Goal: Task Accomplishment & Management: Manage account settings

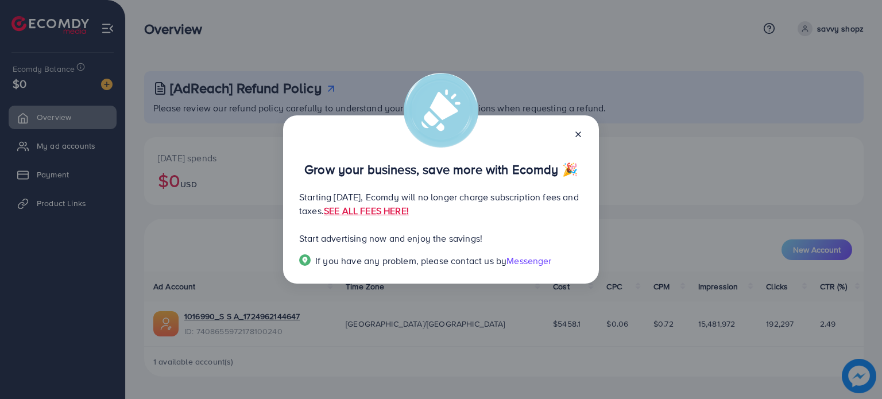
click at [576, 134] on icon at bounding box center [578, 134] width 9 height 9
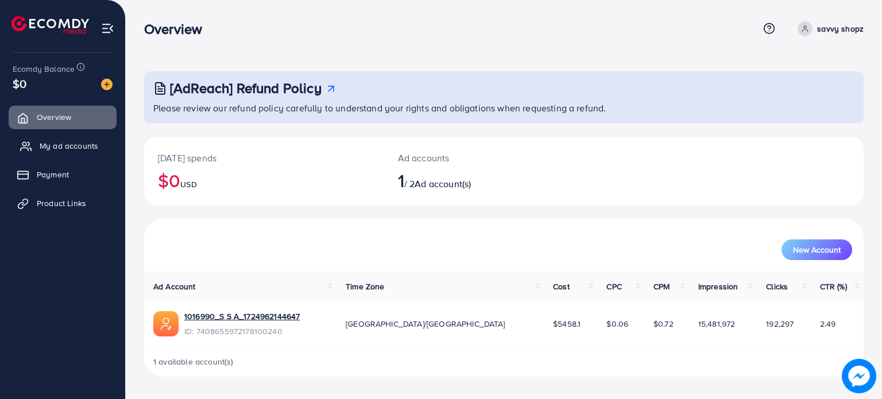
click at [62, 148] on span "My ad accounts" at bounding box center [69, 145] width 59 height 11
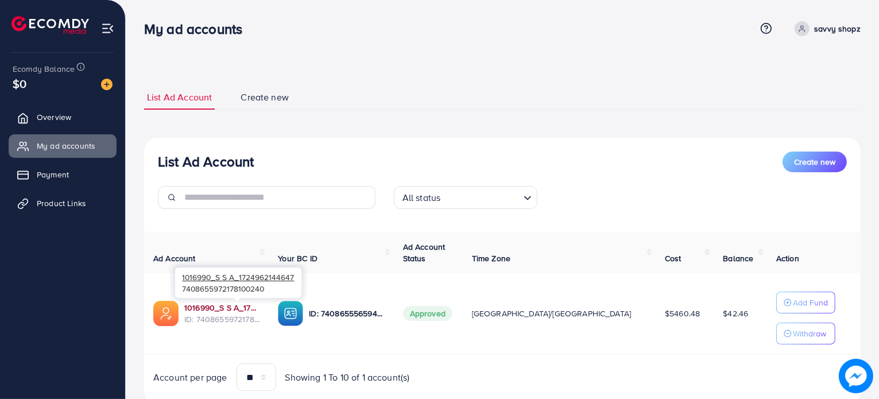
click at [234, 305] on link "1016990_S S A_1724962144647" at bounding box center [221, 307] width 75 height 11
click at [549, 346] on td "[GEOGRAPHIC_DATA]/[GEOGRAPHIC_DATA]" at bounding box center [559, 313] width 193 height 81
click at [247, 306] on link "1016990_S S A_1724962144647" at bounding box center [221, 307] width 75 height 11
click at [228, 305] on link "1016990_S S A_1724962144647" at bounding box center [221, 307] width 75 height 11
click at [229, 308] on link "1016990_S S A_1724962144647" at bounding box center [221, 307] width 75 height 11
